Goal: Transaction & Acquisition: Purchase product/service

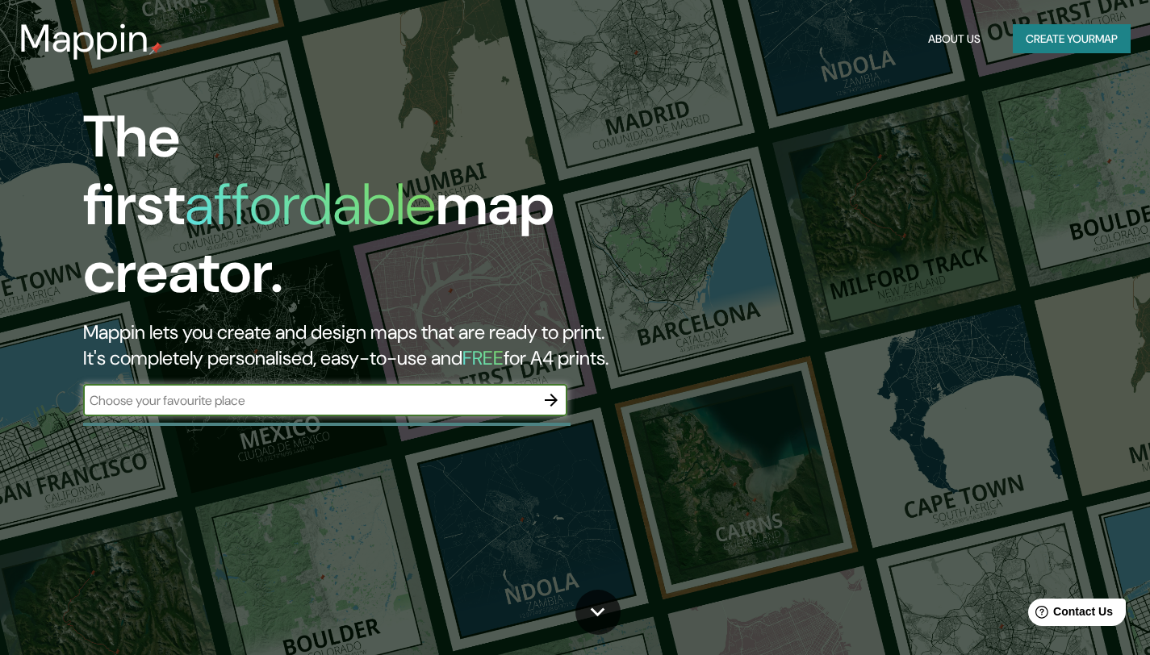
click at [367, 391] on input "text" at bounding box center [309, 400] width 452 height 19
type input "santa cruz"
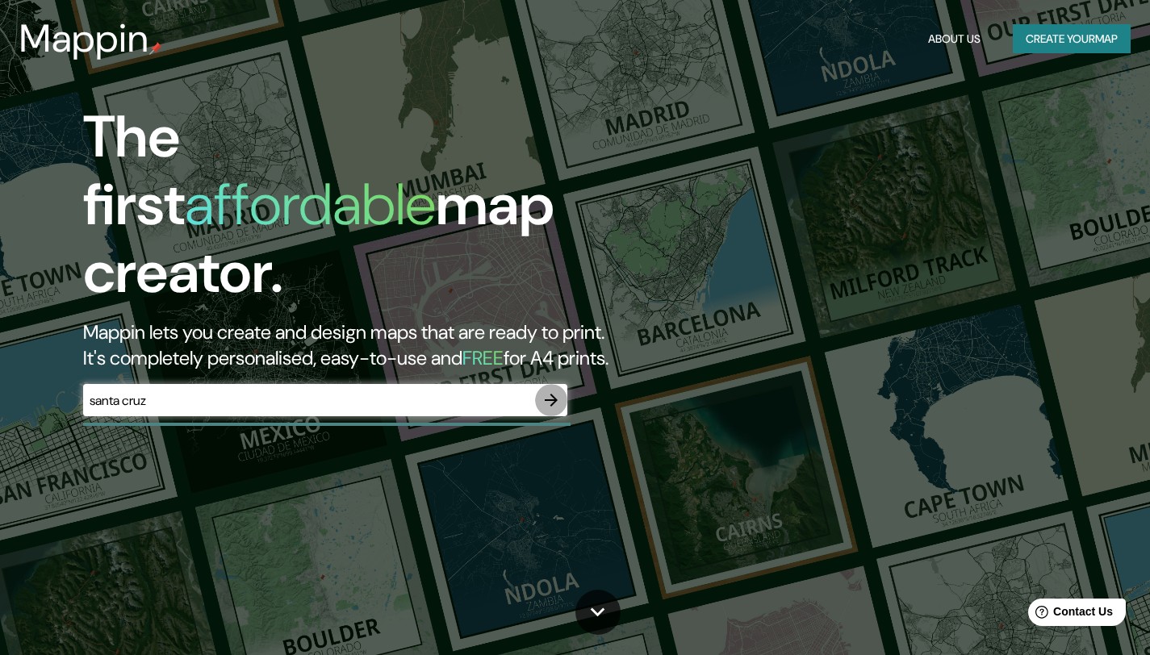
click at [539, 384] on button "button" at bounding box center [551, 400] width 32 height 32
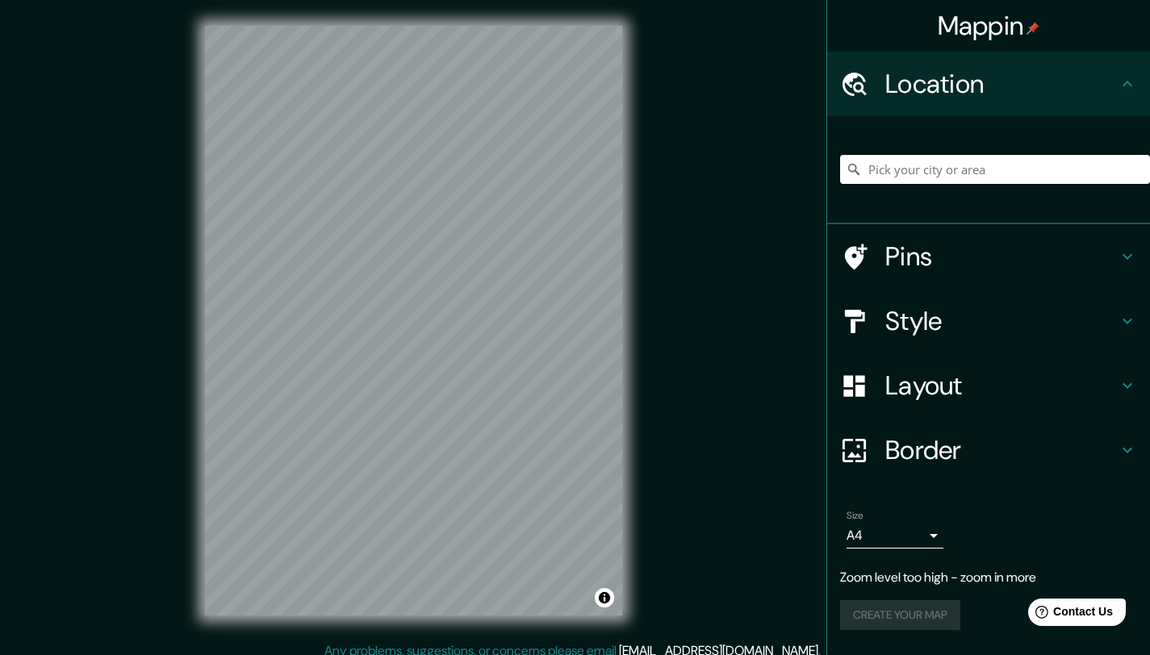
click at [1060, 168] on input "Pick your city or area" at bounding box center [995, 169] width 310 height 29
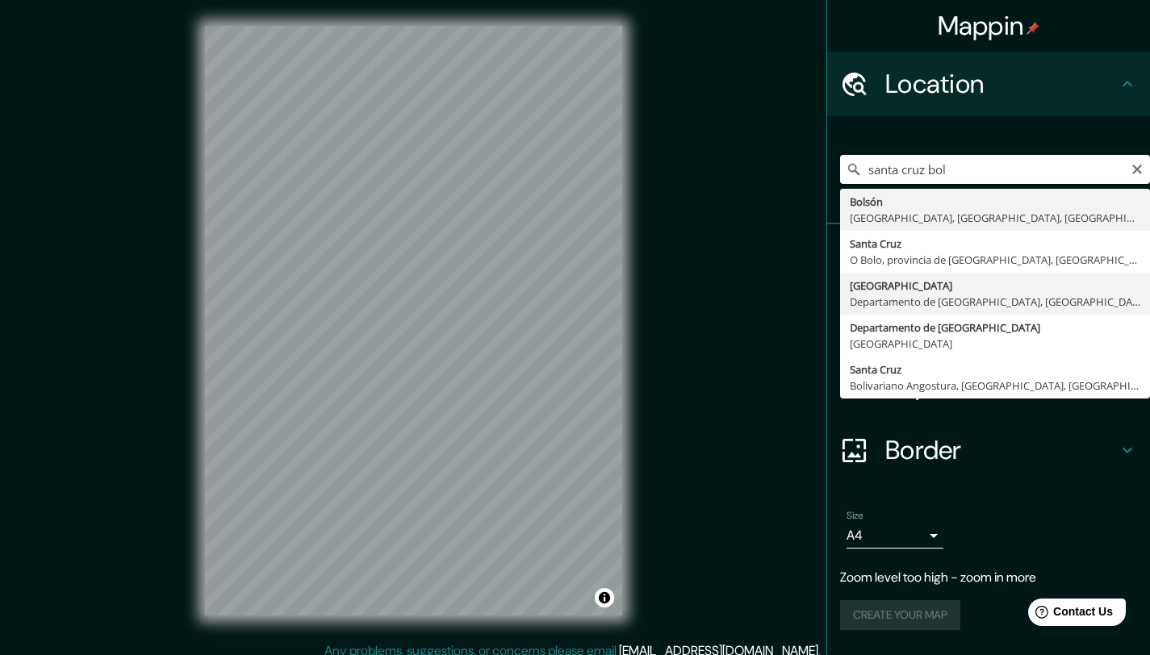
type input "Santa Cruz de la Sierra, Departamento de Santa Cruz, Bolivia"
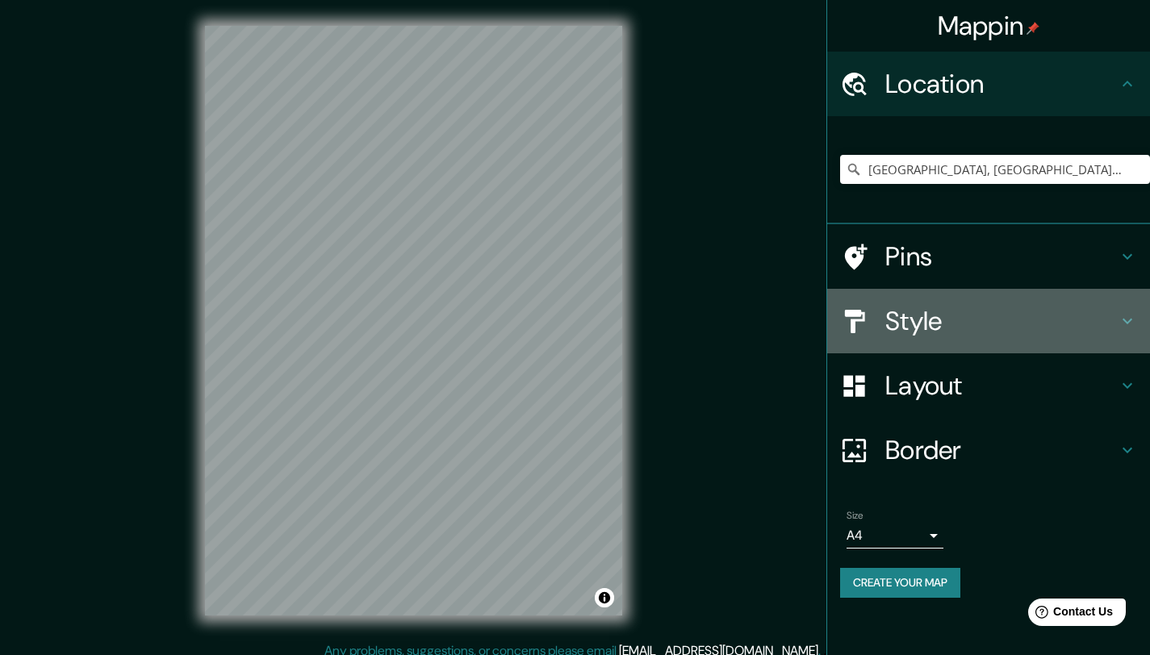
click at [988, 306] on h4 "Style" at bounding box center [1001, 321] width 232 height 32
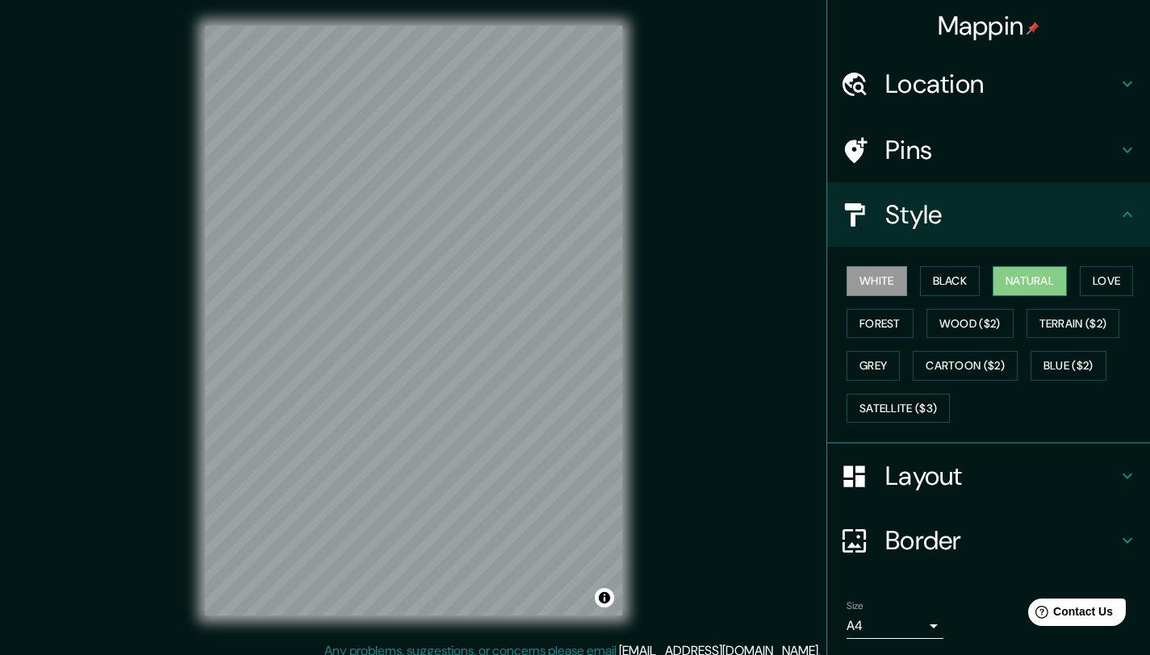
click at [992, 280] on button "Natural" at bounding box center [1029, 281] width 74 height 30
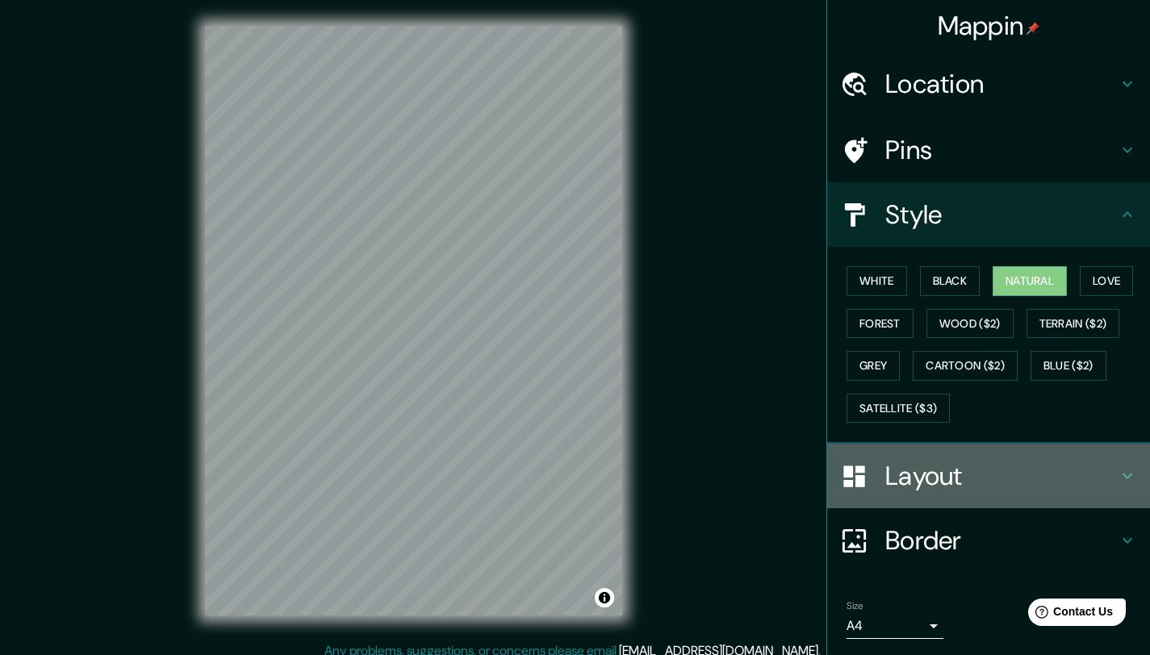
click at [969, 484] on h4 "Layout" at bounding box center [1001, 476] width 232 height 32
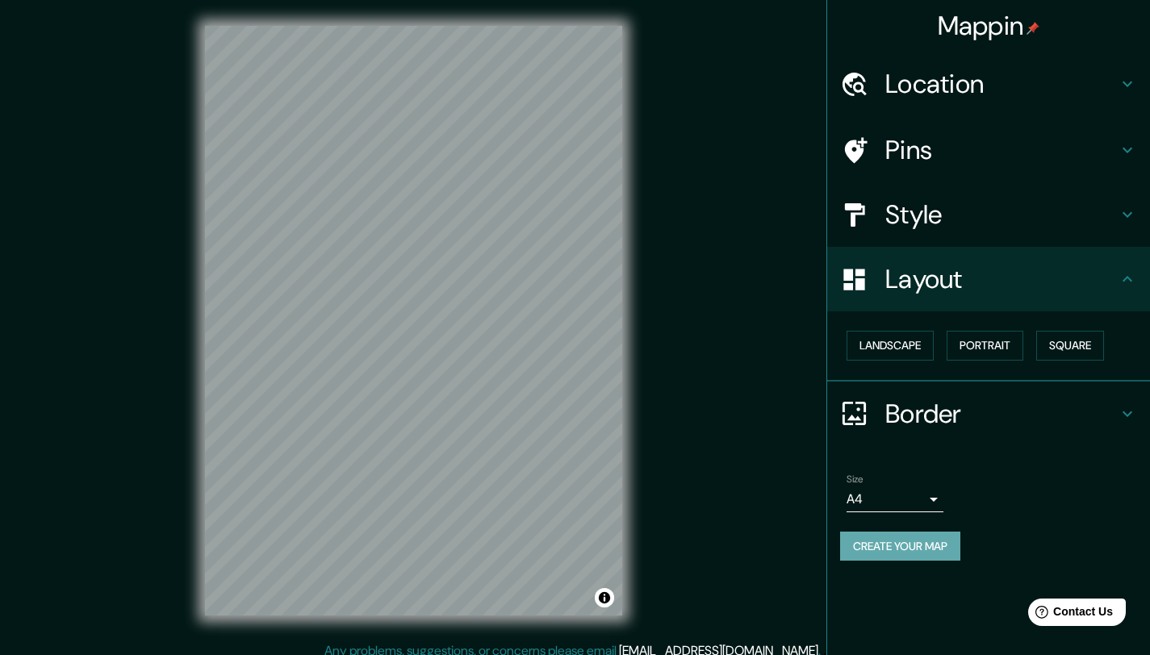
click at [923, 542] on button "Create your map" at bounding box center [900, 547] width 120 height 30
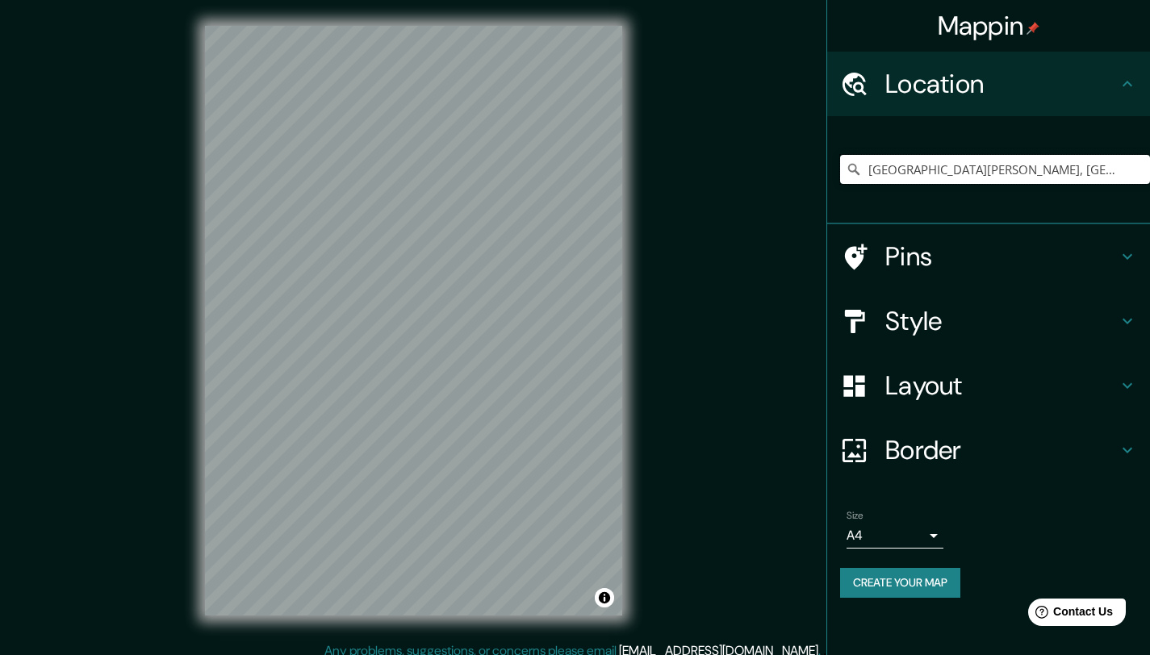
click at [1062, 169] on input "[GEOGRAPHIC_DATA][PERSON_NAME], [GEOGRAPHIC_DATA][PERSON_NAME], [GEOGRAPHIC_DAT…" at bounding box center [995, 169] width 310 height 29
click at [1093, 172] on input "[GEOGRAPHIC_DATA][PERSON_NAME], [GEOGRAPHIC_DATA][PERSON_NAME], [GEOGRAPHIC_DAT…" at bounding box center [995, 169] width 310 height 29
click at [1106, 171] on input "[GEOGRAPHIC_DATA][PERSON_NAME], [GEOGRAPHIC_DATA][PERSON_NAME], [GEOGRAPHIC_DAT…" at bounding box center [995, 169] width 310 height 29
click at [1147, 171] on input "[GEOGRAPHIC_DATA][PERSON_NAME], [GEOGRAPHIC_DATA][PERSON_NAME], [GEOGRAPHIC_DAT…" at bounding box center [995, 169] width 310 height 29
click at [925, 177] on input "[GEOGRAPHIC_DATA][PERSON_NAME], [GEOGRAPHIC_DATA][PERSON_NAME], [GEOGRAPHIC_DAT…" at bounding box center [995, 169] width 310 height 29
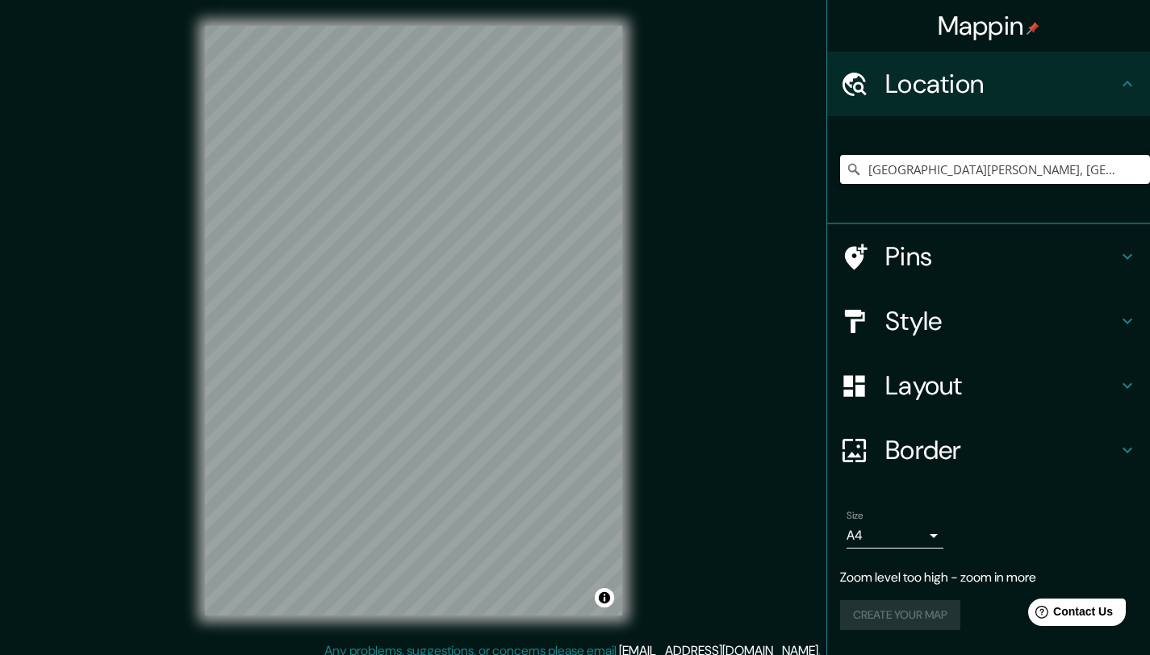
scroll to position [0, 87]
drag, startPoint x: 867, startPoint y: 169, endPoint x: 1142, endPoint y: 180, distance: 275.3
click at [1142, 180] on input "[GEOGRAPHIC_DATA][PERSON_NAME], [GEOGRAPHIC_DATA][PERSON_NAME], [GEOGRAPHIC_DAT…" at bounding box center [995, 169] width 310 height 29
click at [1085, 176] on input "Pick your city or area" at bounding box center [995, 169] width 310 height 29
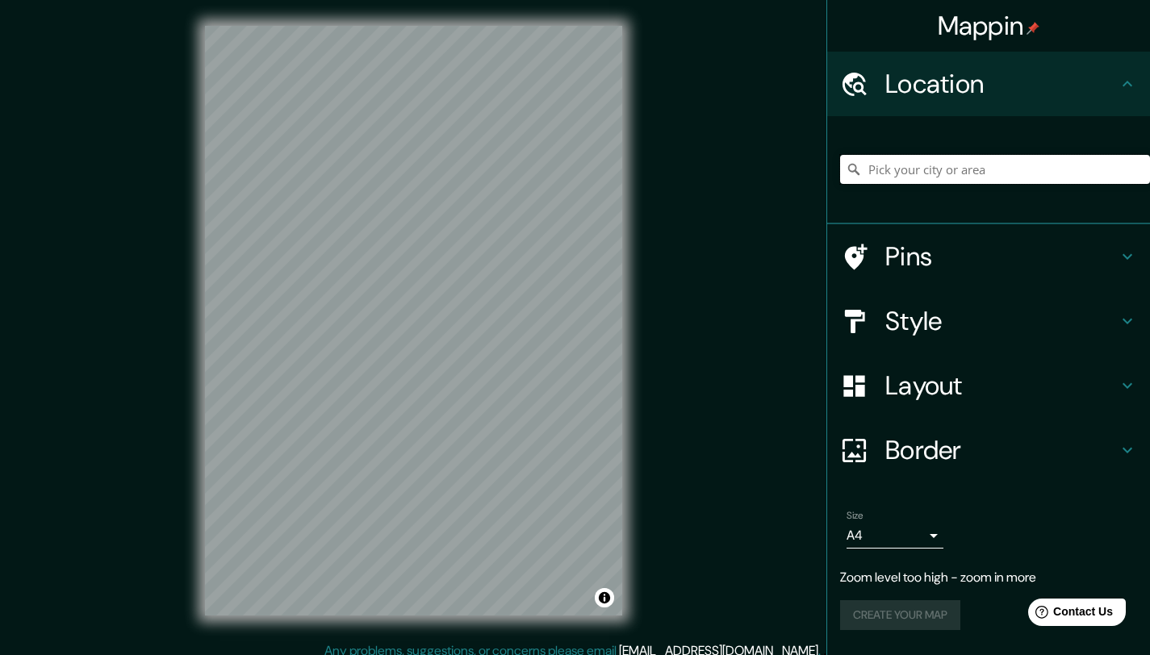
paste input "[GEOGRAPHIC_DATA][PERSON_NAME], [GEOGRAPHIC_DATA][PERSON_NAME], [GEOGRAPHIC_DAT…"
type input "[GEOGRAPHIC_DATA][PERSON_NAME], [GEOGRAPHIC_DATA][PERSON_NAME], [GEOGRAPHIC_DAT…"
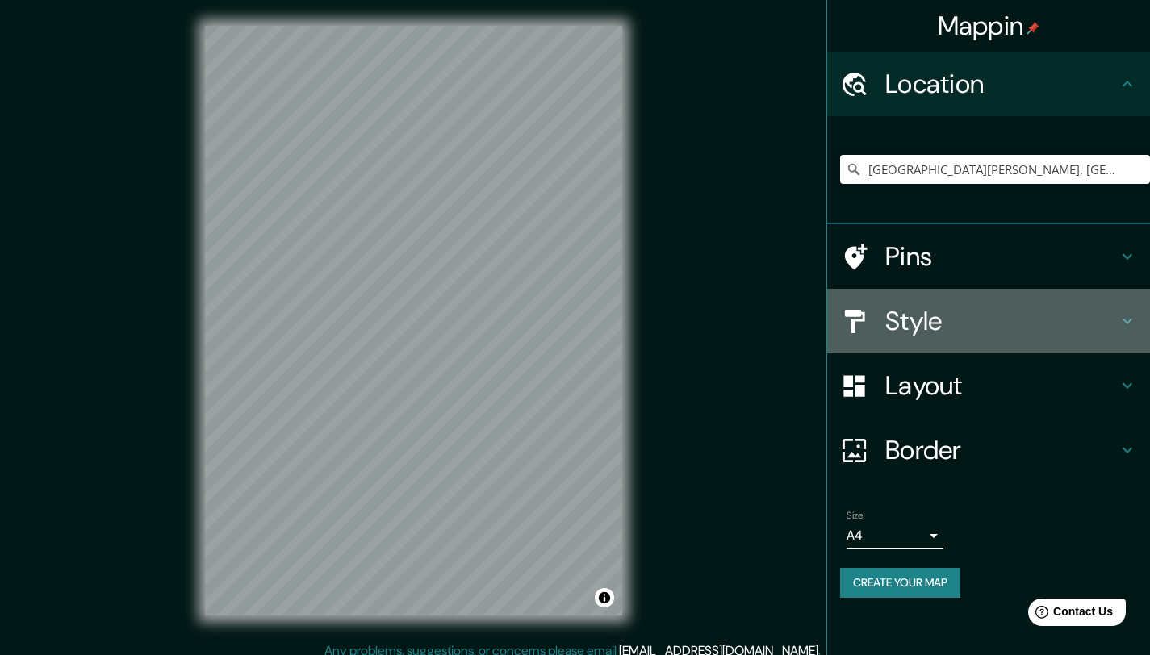
click at [925, 322] on h4 "Style" at bounding box center [1001, 321] width 232 height 32
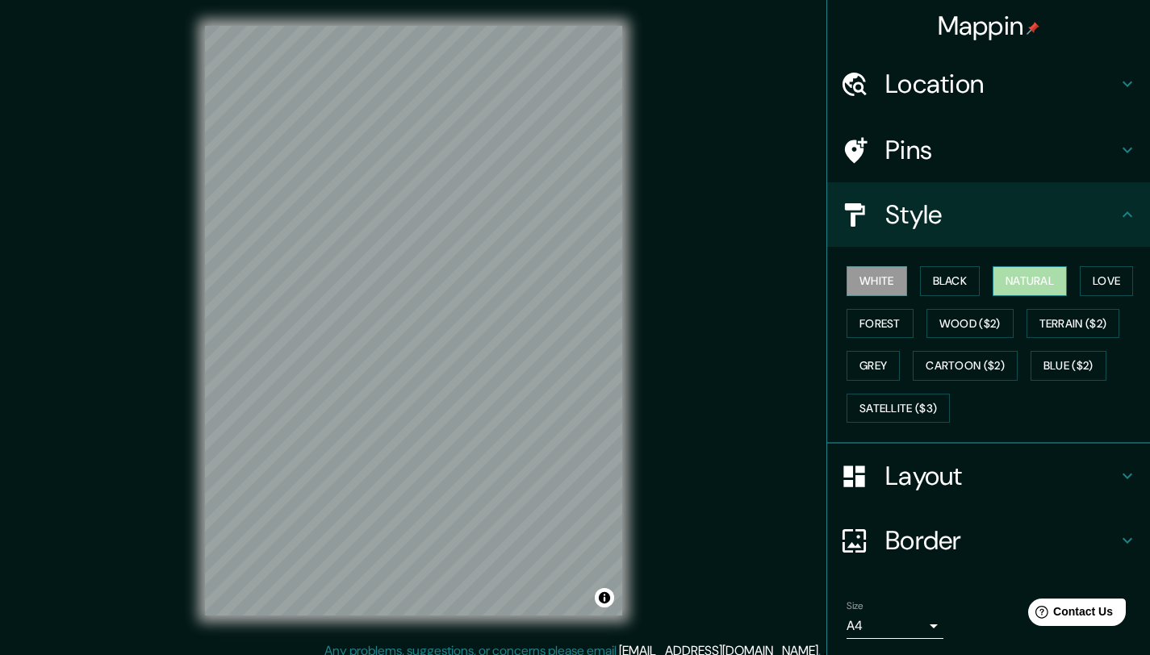
click at [1034, 274] on button "Natural" at bounding box center [1029, 281] width 74 height 30
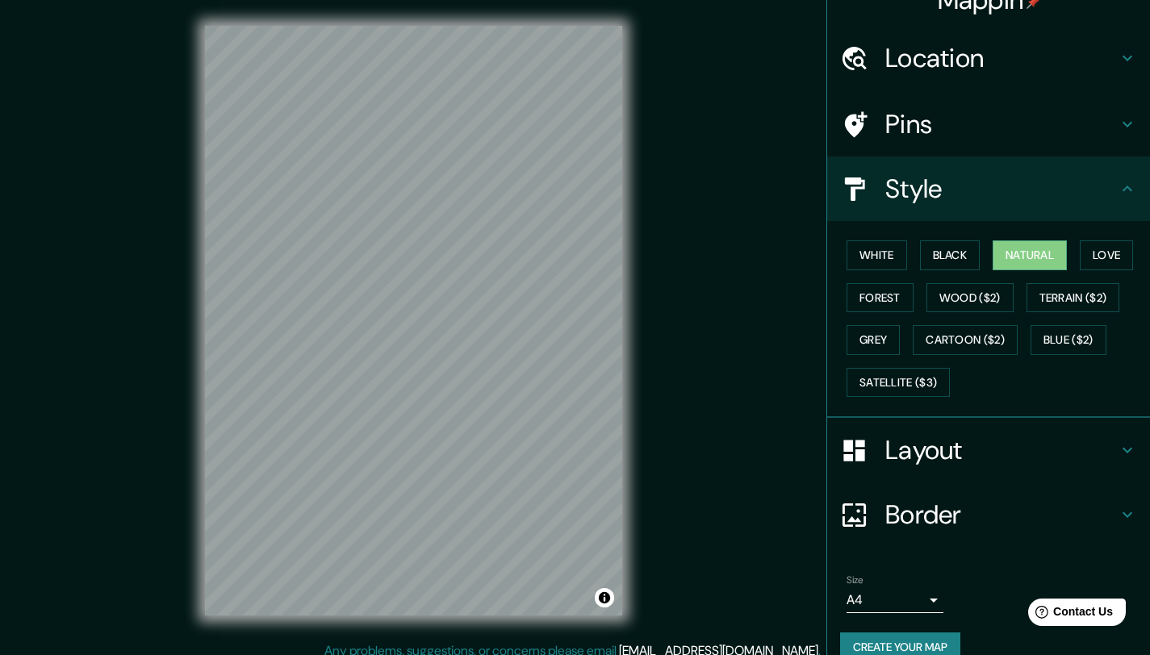
scroll to position [52, 0]
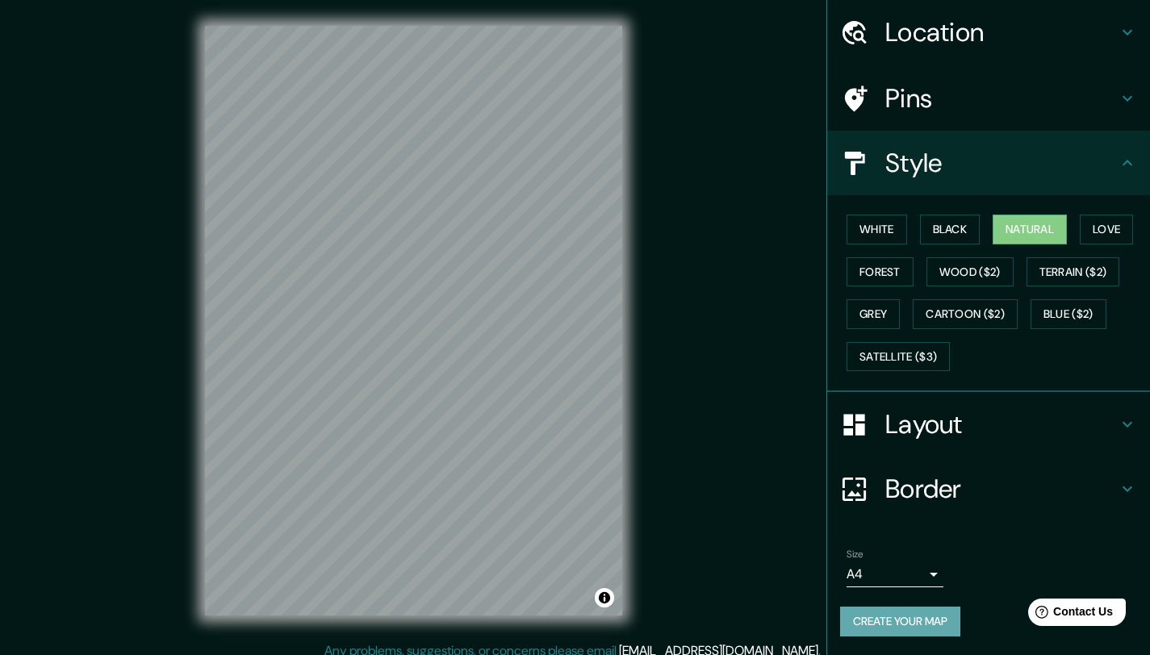
click at [927, 620] on button "Create your map" at bounding box center [900, 622] width 120 height 30
